Goal: Transaction & Acquisition: Purchase product/service

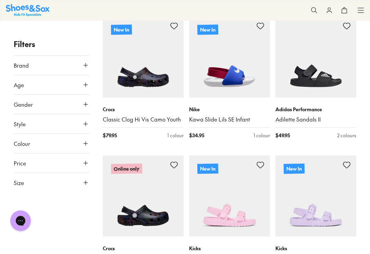
click at [77, 126] on button "Style" at bounding box center [51, 123] width 75 height 19
click at [77, 154] on div "Beach Sandals ( 136 ) Sandals ( 18 )" at bounding box center [51, 152] width 75 height 38
click at [48, 108] on button "Gender" at bounding box center [51, 104] width 75 height 19
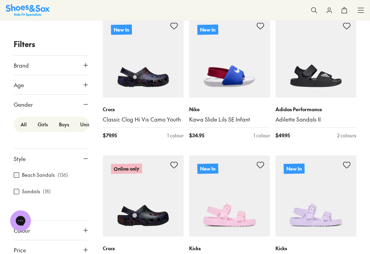
scroll to position [91, 0]
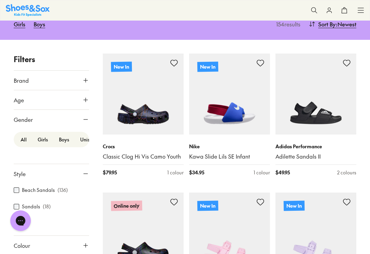
type input "***"
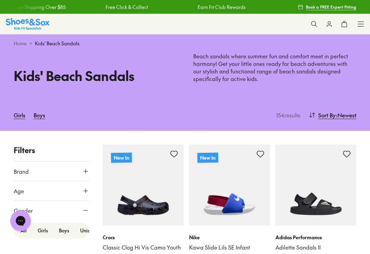
click at [18, 120] on link "Girls" at bounding box center [20, 114] width 12 height 15
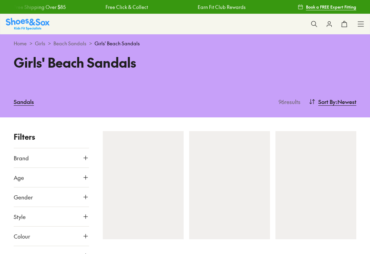
click at [358, 23] on icon at bounding box center [360, 24] width 7 height 7
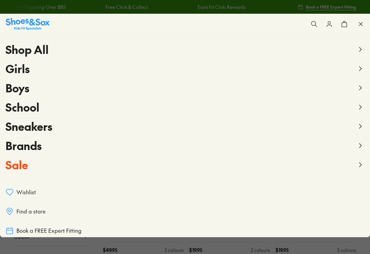
click at [36, 137] on button "Brands" at bounding box center [184, 145] width 359 height 19
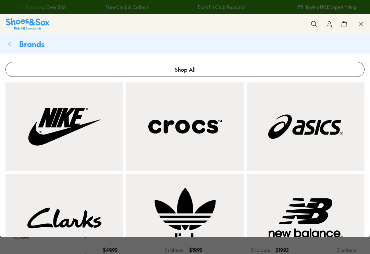
click at [356, 22] on div "Shop All Shop All Shop All New Arrivals Up to 40% Off Sale Online Only Best Sel…" at bounding box center [185, 24] width 370 height 21
click at [358, 26] on icon at bounding box center [360, 24] width 7 height 7
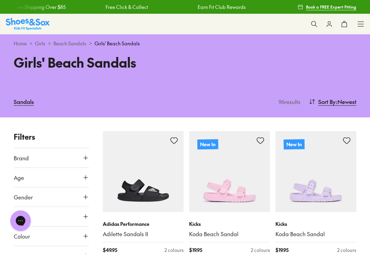
click at [351, 23] on button "0" at bounding box center [344, 23] width 15 height 15
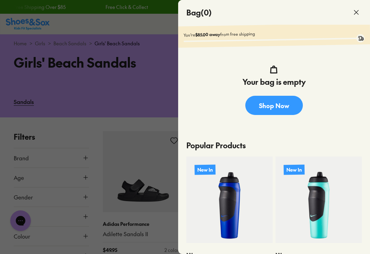
click at [355, 9] on icon at bounding box center [356, 12] width 8 height 8
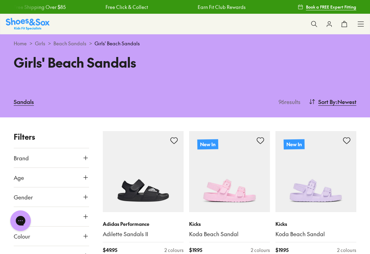
click at [351, 22] on button "0" at bounding box center [344, 23] width 15 height 15
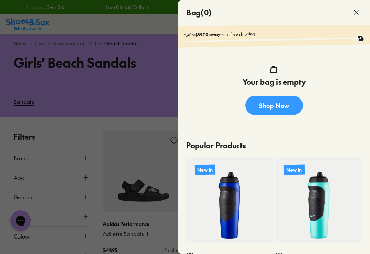
click at [358, 11] on icon at bounding box center [356, 12] width 8 height 8
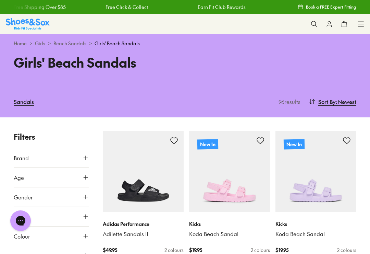
click at [47, 160] on button "Brand" at bounding box center [51, 157] width 75 height 19
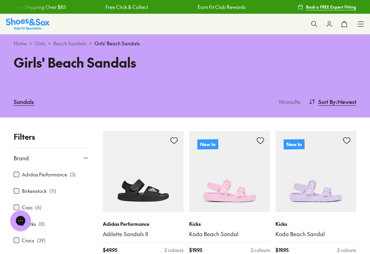
click at [358, 22] on use at bounding box center [361, 24] width 6 height 4
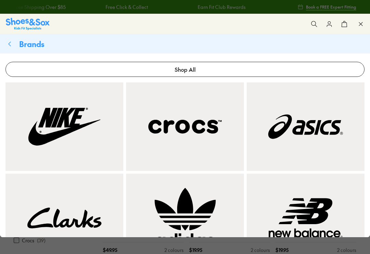
click at [9, 44] on use at bounding box center [10, 44] width 2 height 4
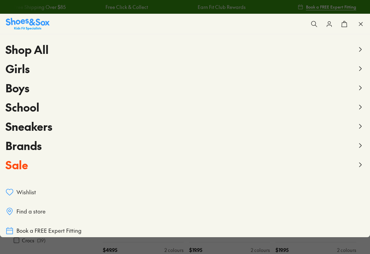
click at [44, 128] on span "Sneakers" at bounding box center [28, 125] width 47 height 15
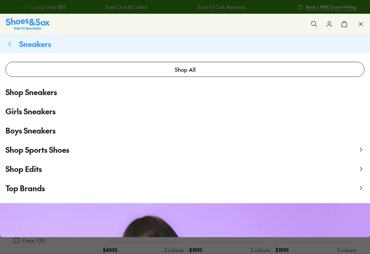
click at [20, 110] on span "Girls Sneakers" at bounding box center [30, 111] width 50 height 11
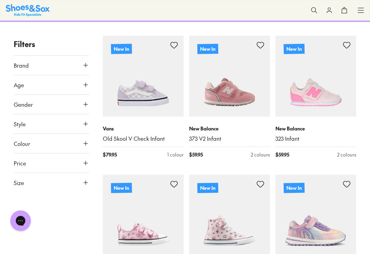
click at [20, 67] on span "Brand" at bounding box center [21, 65] width 15 height 8
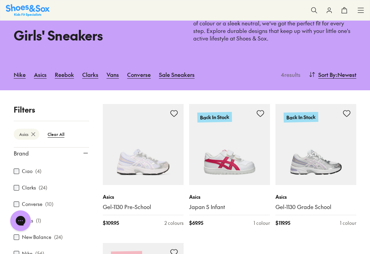
scroll to position [45, 0]
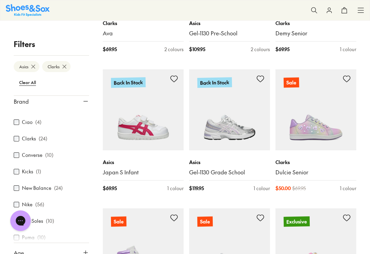
scroll to position [500, 0]
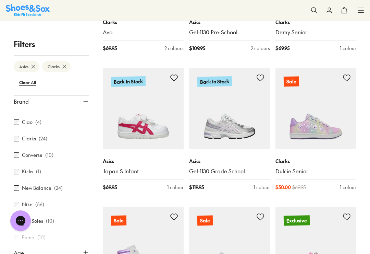
click at [75, 200] on div "Adidas Originals ( 20 ) Adidas Performance ( 10 ) Asics ( 4 ) Ciao ( 4 ) Clarks…" at bounding box center [51, 184] width 75 height 236
click at [71, 251] on button "Age" at bounding box center [51, 252] width 75 height 19
click at [89, 251] on icon at bounding box center [85, 252] width 7 height 7
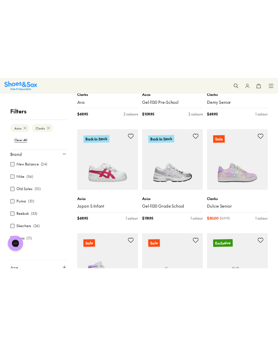
scroll to position [902, 0]
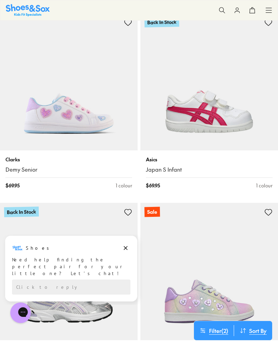
click at [209, 253] on img at bounding box center [208, 271] width 137 height 137
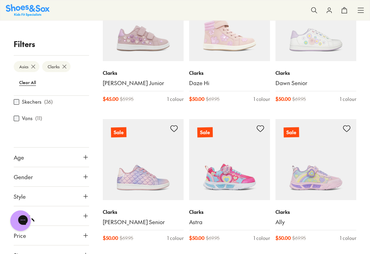
scroll to position [99, 0]
click at [68, 253] on button "Size" at bounding box center [51, 254] width 75 height 19
click at [22, 251] on span "Size" at bounding box center [19, 254] width 10 height 8
click at [20, 253] on span "Size" at bounding box center [19, 254] width 10 height 8
click at [30, 253] on button "Size" at bounding box center [51, 254] width 75 height 19
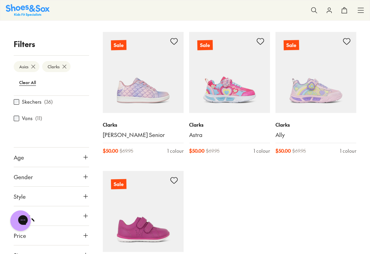
scroll to position [1233, 0]
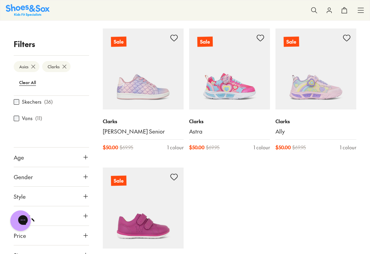
click at [23, 253] on button "Size" at bounding box center [51, 254] width 75 height 19
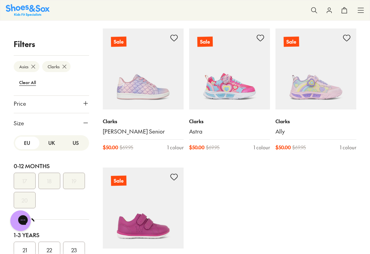
click at [66, 207] on div "17 18 19 20" at bounding box center [51, 190] width 75 height 36
click at [81, 142] on button "US" at bounding box center [75, 143] width 24 height 13
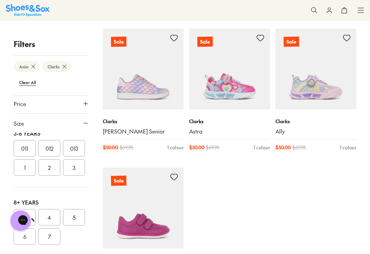
scroll to position [174, 0]
click at [78, 141] on button "013" at bounding box center [74, 144] width 22 height 16
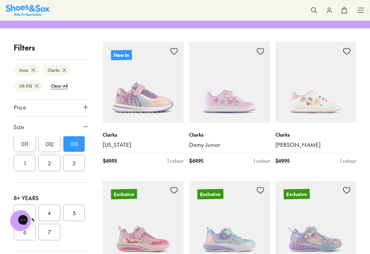
scroll to position [123, 0]
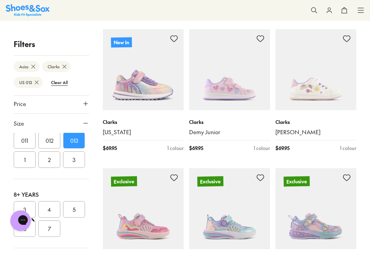
click at [32, 82] on btn "US 013" at bounding box center [28, 82] width 29 height 11
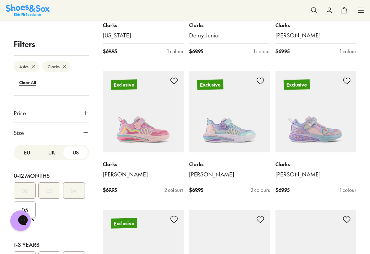
scroll to position [220, 0]
click at [51, 154] on button "UK" at bounding box center [51, 153] width 24 height 13
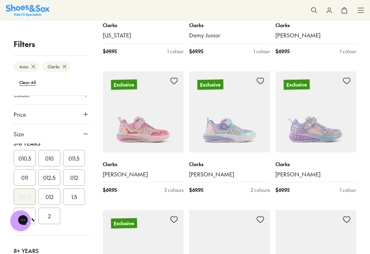
scroll to position [211, 0]
click at [53, 193] on button "013" at bounding box center [49, 195] width 22 height 16
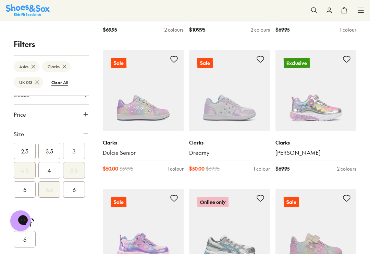
scroll to position [518, 0]
click at [59, 84] on btn "Clear All" at bounding box center [60, 82] width 28 height 12
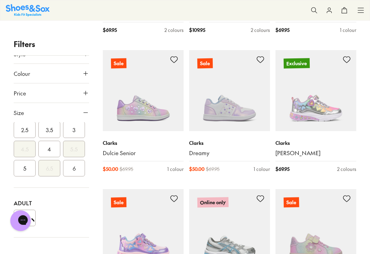
scroll to position [201, 0]
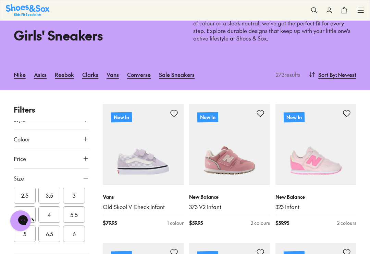
click at [41, 75] on link "Asics" at bounding box center [40, 74] width 13 height 15
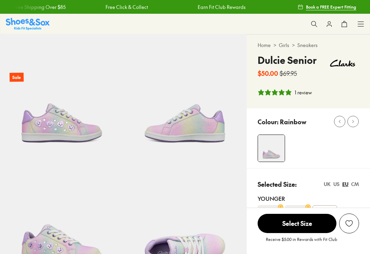
select select "*"
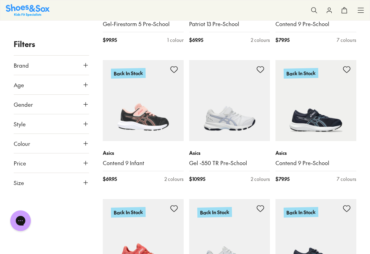
scroll to position [206, 0]
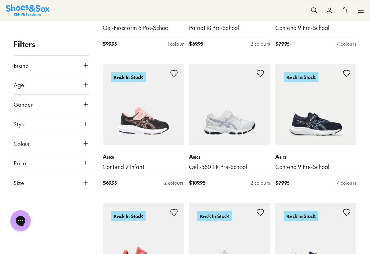
click at [21, 182] on span "Size" at bounding box center [19, 182] width 10 height 8
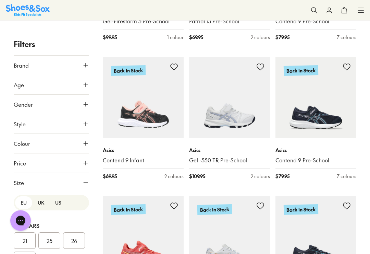
scroll to position [178, 0]
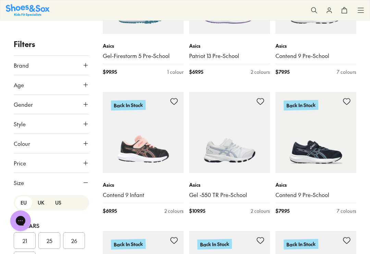
click at [358, 11] on icon at bounding box center [360, 10] width 7 height 7
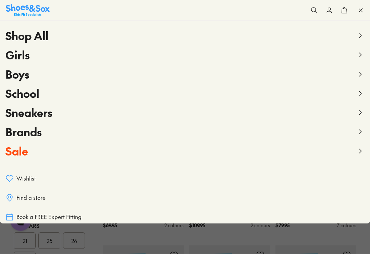
scroll to position [162, 0]
click at [359, 9] on icon at bounding box center [360, 10] width 7 height 7
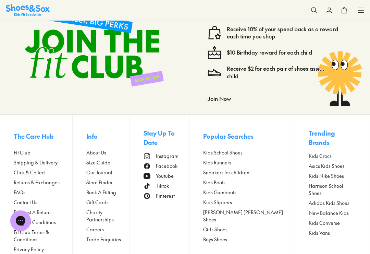
scroll to position [3602, 0]
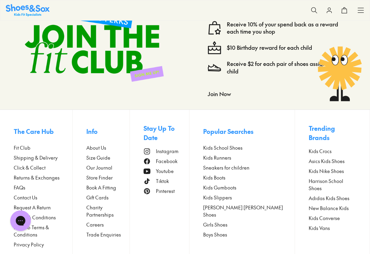
click at [110, 154] on span "Size Guide" at bounding box center [98, 157] width 24 height 7
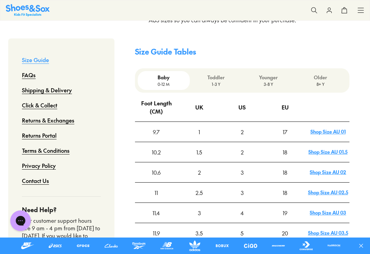
scroll to position [208, 0]
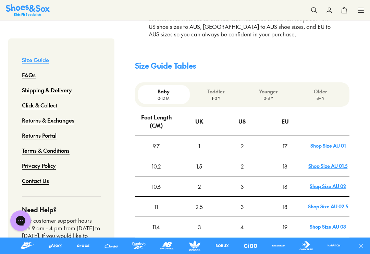
click at [267, 95] on p "3-8 Y" at bounding box center [268, 98] width 47 height 6
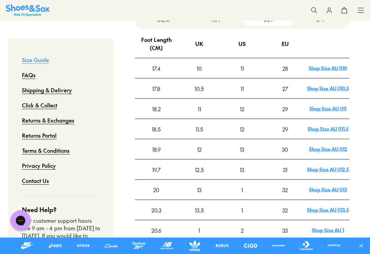
scroll to position [283, 0]
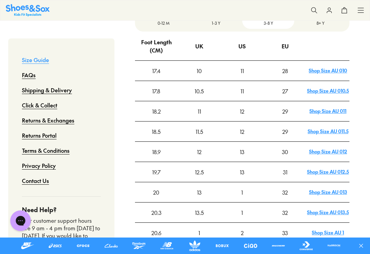
click at [333, 188] on link "Shop Size AU 013" at bounding box center [328, 191] width 38 height 7
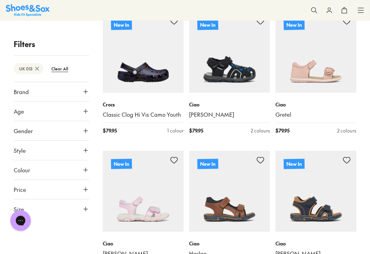
scroll to position [125, 0]
click at [29, 150] on button "Style" at bounding box center [51, 149] width 75 height 19
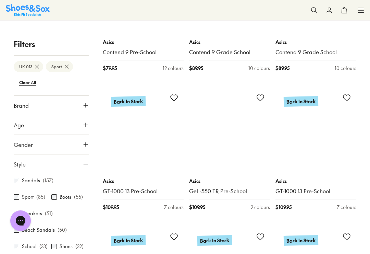
scroll to position [889, 0]
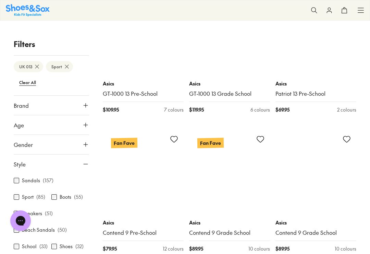
scroll to position [2796, 0]
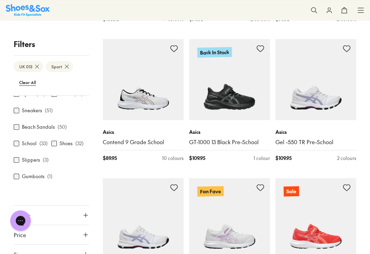
scroll to position [99, 0]
click at [51, 253] on button "Size" at bounding box center [51, 254] width 75 height 19
click at [29, 252] on button "Size" at bounding box center [51, 254] width 75 height 19
click at [20, 252] on span "Size" at bounding box center [19, 254] width 10 height 8
click at [22, 253] on span "Size" at bounding box center [19, 254] width 10 height 8
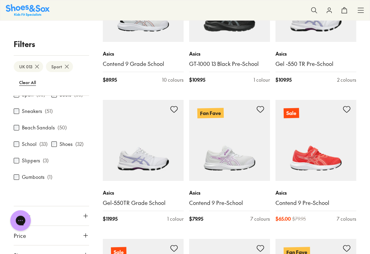
scroll to position [3257, 0]
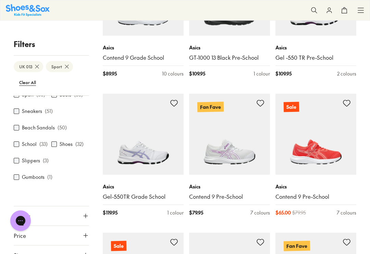
click at [52, 213] on button "Colour" at bounding box center [51, 215] width 75 height 19
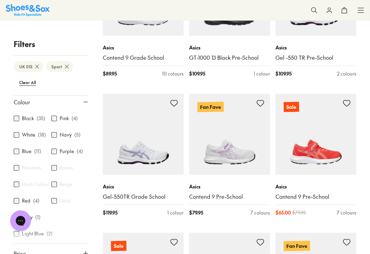
scroll to position [217, 0]
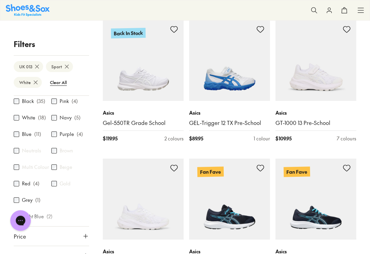
scroll to position [398, 0]
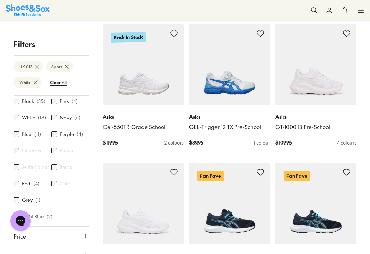
click at [147, 115] on p "Asics" at bounding box center [143, 116] width 81 height 7
click at [130, 127] on link "Gel-550TR Grade School" at bounding box center [143, 127] width 81 height 8
click at [132, 123] on link "Gel-550TR Grade School" at bounding box center [143, 127] width 81 height 8
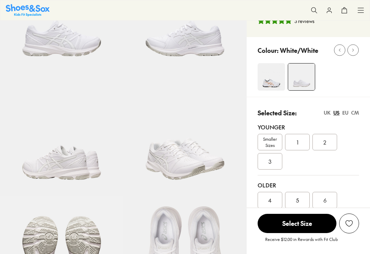
select select "*"
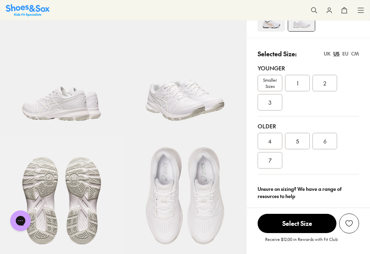
scroll to position [145, 0]
click at [295, 88] on div "1" at bounding box center [297, 82] width 25 height 16
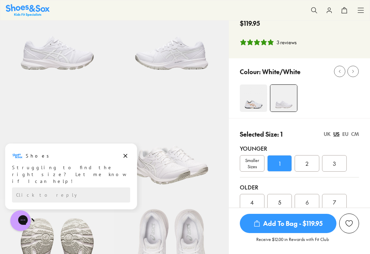
scroll to position [64, 0]
click at [255, 102] on img at bounding box center [253, 98] width 27 height 27
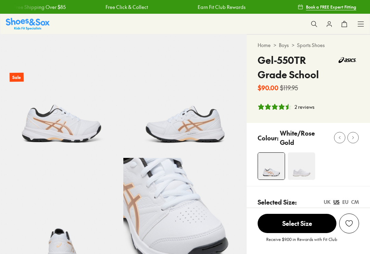
click at [299, 143] on p "White/Rose Gold" at bounding box center [304, 137] width 49 height 19
select select "*"
click at [304, 162] on img at bounding box center [301, 165] width 27 height 27
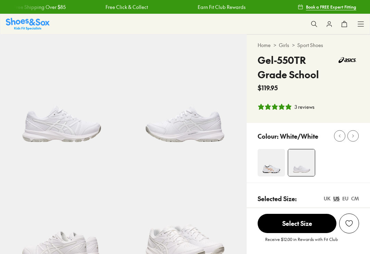
select select "*"
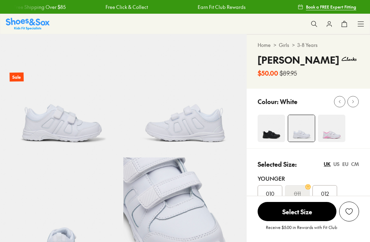
scroll to position [137, 0]
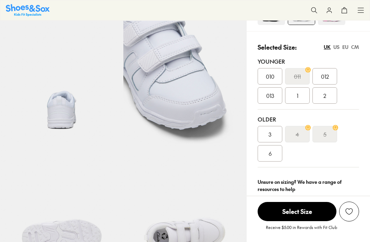
select select "*"
click at [267, 101] on div "013" at bounding box center [270, 95] width 25 height 16
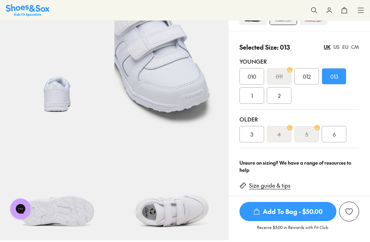
click at [335, 47] on div "US" at bounding box center [336, 47] width 6 height 7
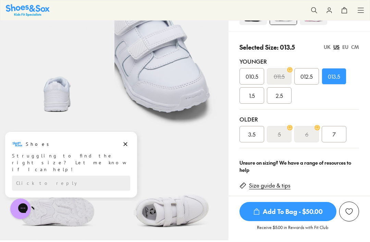
click at [324, 47] on div "UK" at bounding box center [327, 47] width 7 height 7
click at [272, 183] on link "Size guide & tips" at bounding box center [269, 186] width 41 height 8
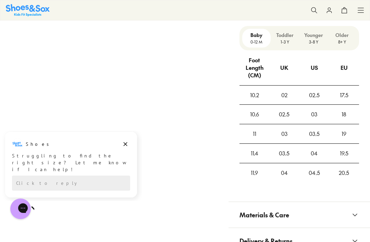
scroll to position [533, 0]
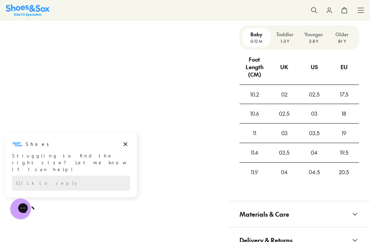
click at [314, 37] on p "Younger" at bounding box center [313, 34] width 23 height 7
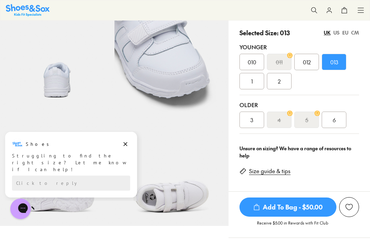
scroll to position [148, 0]
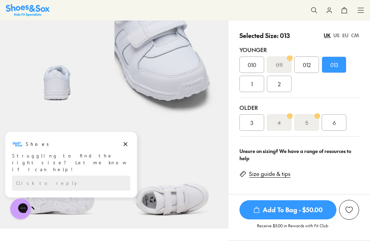
click at [257, 83] on div "1" at bounding box center [252, 84] width 25 height 16
click at [290, 204] on span "Add To Bag - $50.00" at bounding box center [288, 209] width 97 height 19
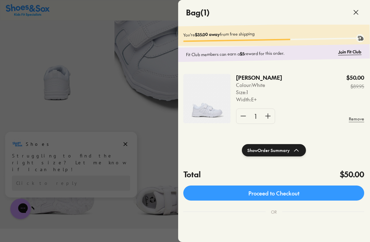
scroll to position [0, 0]
click at [350, 13] on span at bounding box center [355, 12] width 19 height 19
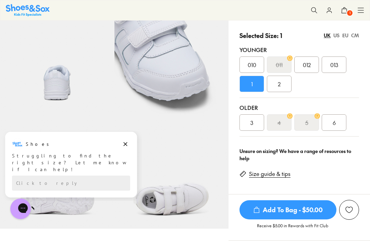
click at [330, 12] on icon at bounding box center [329, 10] width 7 height 7
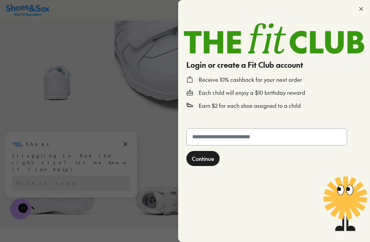
click at [215, 142] on input "text" at bounding box center [267, 137] width 160 height 16
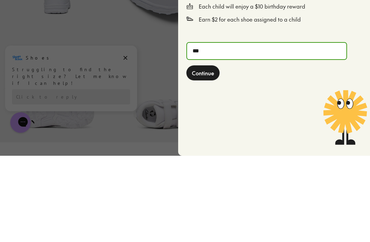
type input "****"
type input "**********"
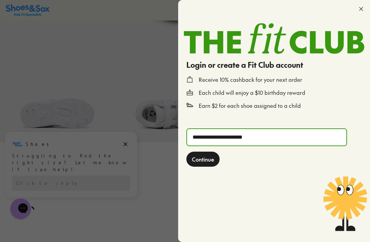
click at [203, 158] on span "Continue" at bounding box center [203, 159] width 22 height 8
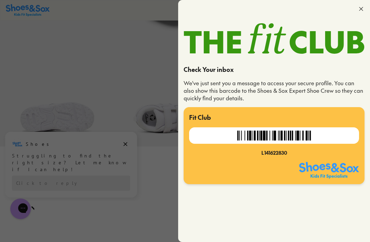
scroll to position [230, 0]
click at [359, 3] on div at bounding box center [274, 9] width 192 height 18
click at [356, 7] on div at bounding box center [274, 9] width 192 height 18
click at [360, 8] on icon at bounding box center [361, 8] width 7 height 7
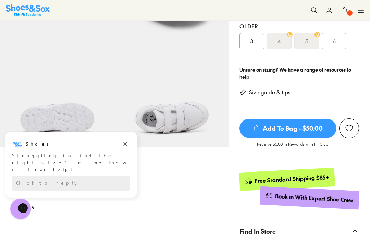
click at [329, 13] on icon at bounding box center [329, 10] width 7 height 7
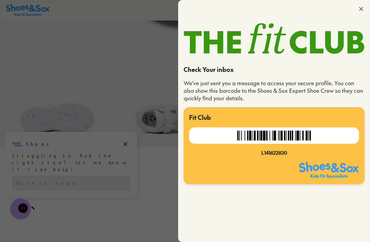
click at [358, 11] on icon at bounding box center [361, 8] width 7 height 7
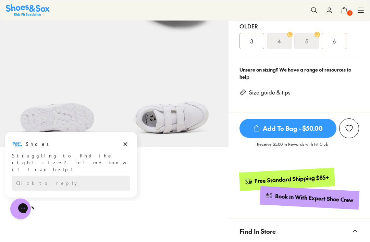
click at [346, 11] on icon at bounding box center [344, 10] width 7 height 7
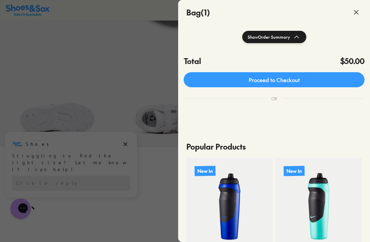
scroll to position [117, 0]
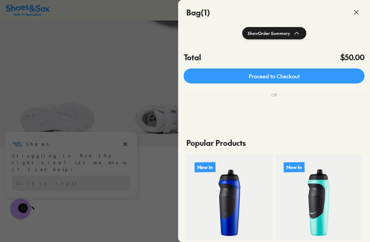
click at [307, 75] on link "Proceed to Checkout" at bounding box center [274, 76] width 181 height 15
